Goal: Navigation & Orientation: Find specific page/section

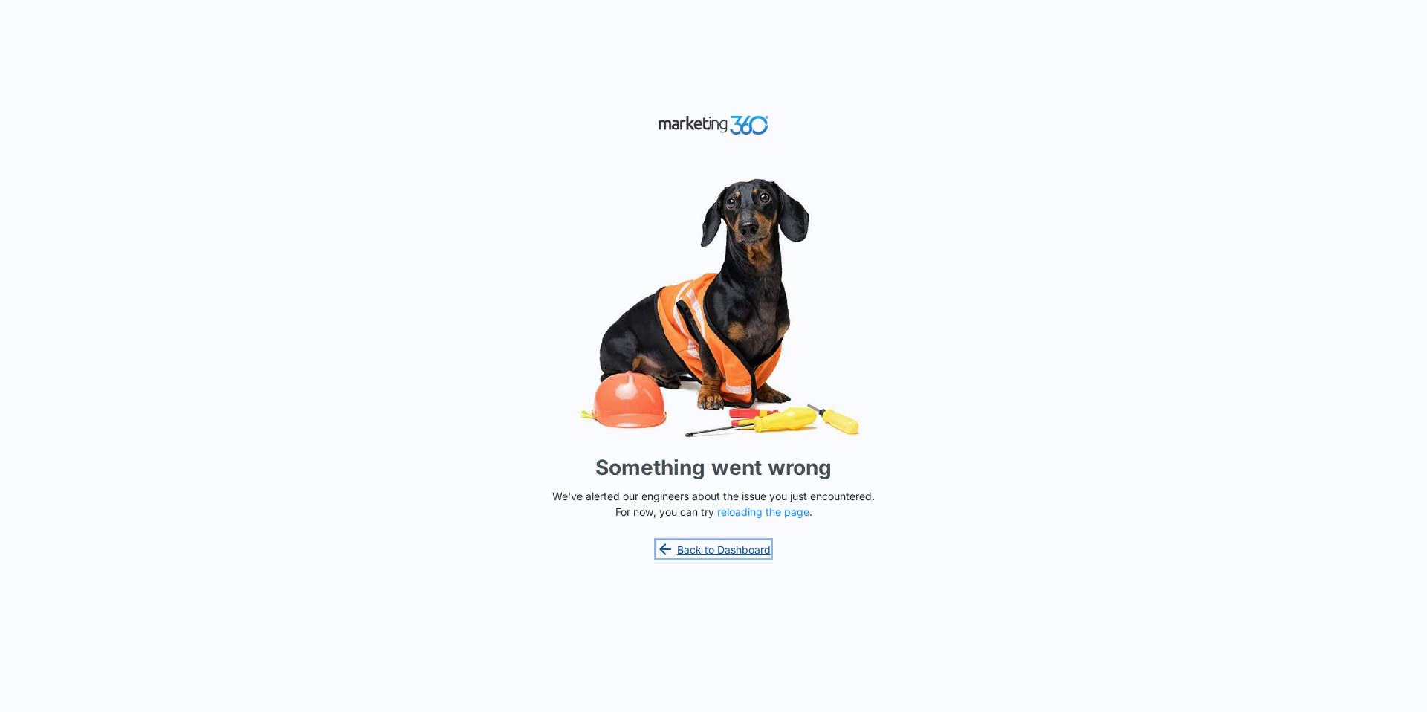
click at [721, 545] on link "Back to Dashboard" at bounding box center [713, 549] width 114 height 18
click at [749, 513] on button "reloading the page" at bounding box center [763, 512] width 92 height 12
